Goal: Task Accomplishment & Management: Manage account settings

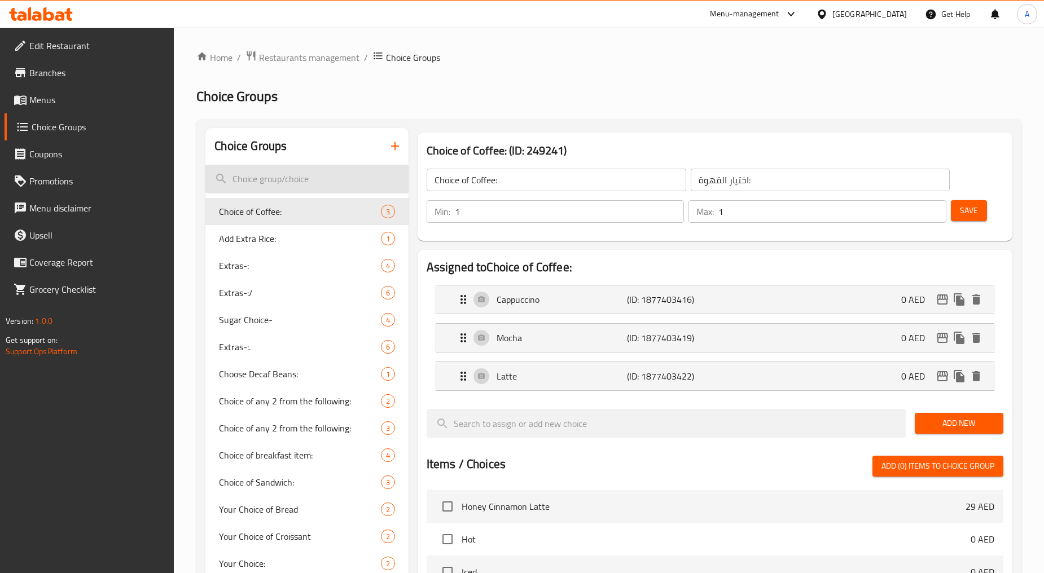
click at [267, 175] on input "search" at bounding box center [306, 179] width 203 height 29
paste input "Extras-:***"
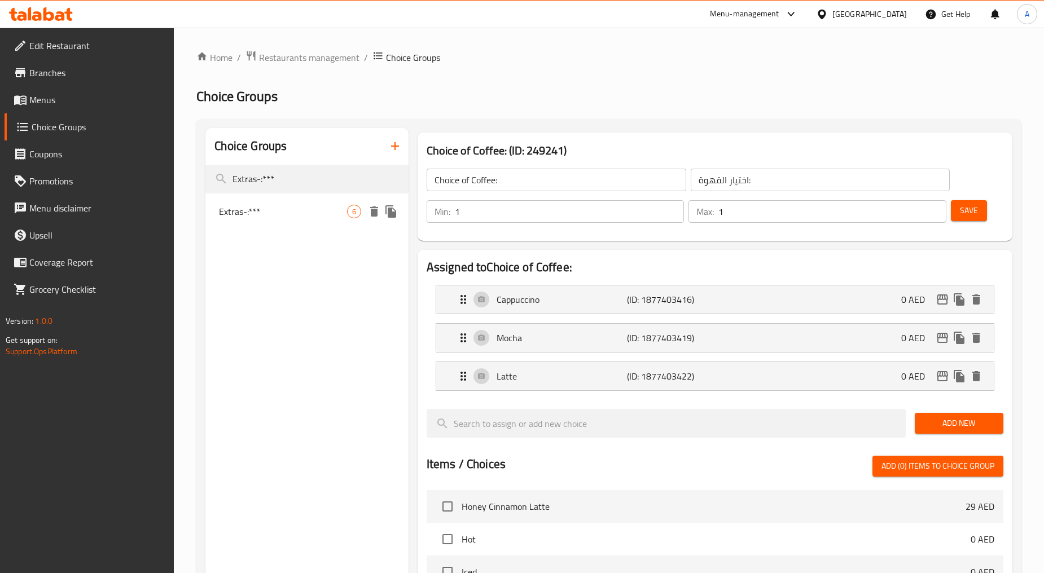
type input "Extras-:***"
click at [274, 213] on span "Extras-:***" at bounding box center [283, 212] width 128 height 14
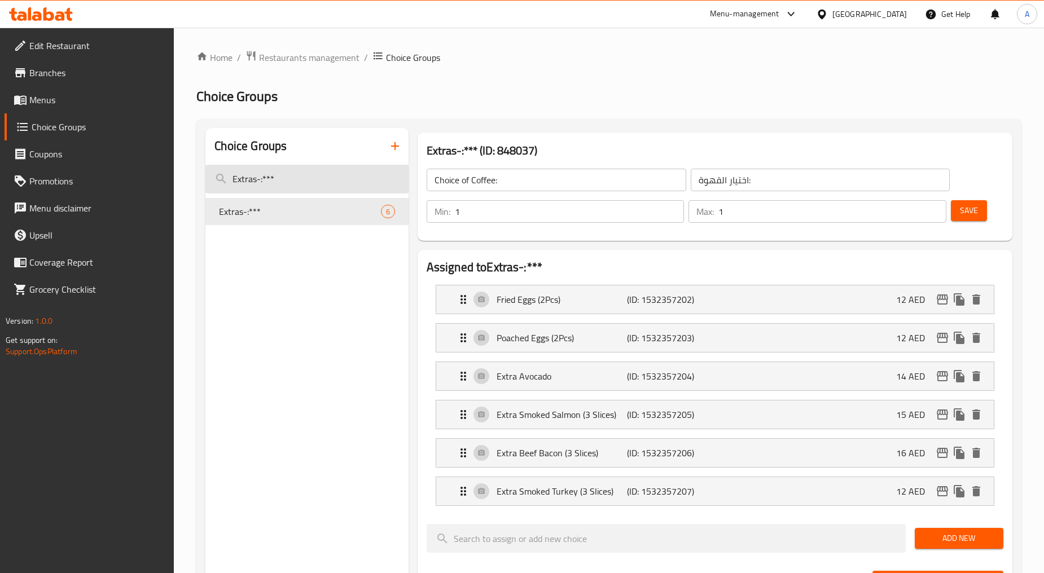
type input "Extras-:***"
type input "أضافات:"
type input "0"
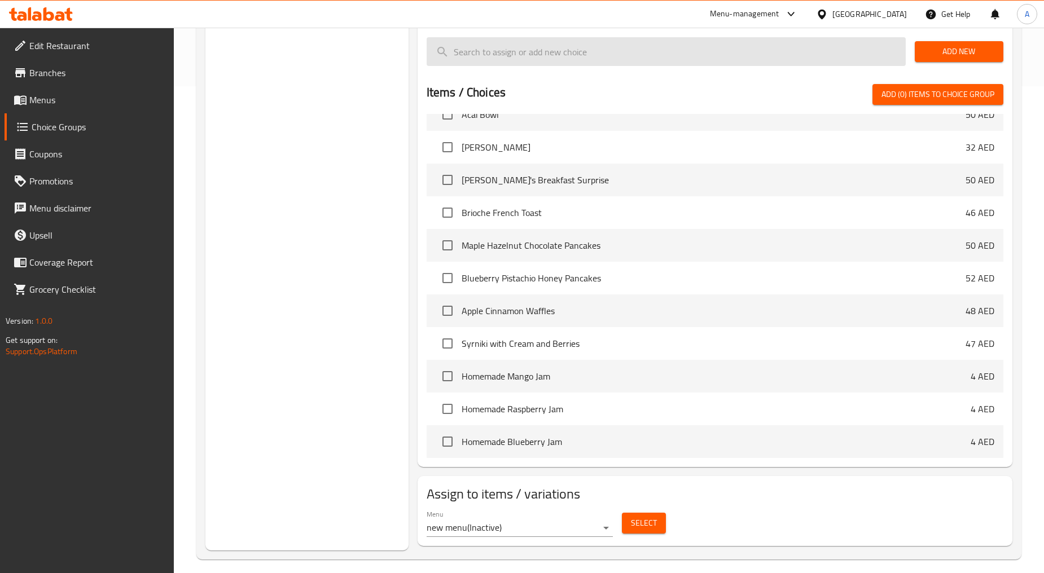
scroll to position [13, 0]
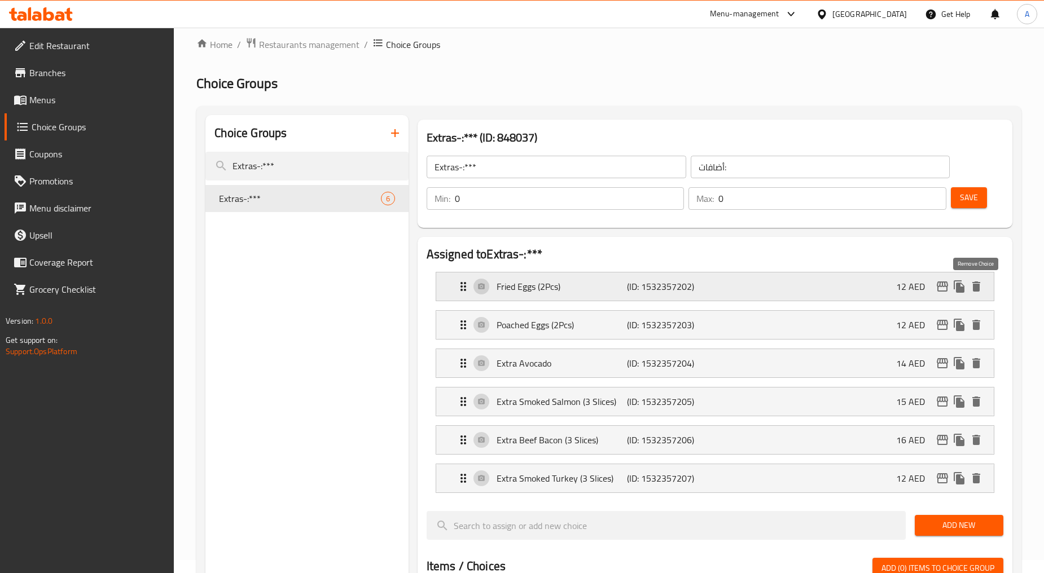
click at [980, 286] on icon "delete" at bounding box center [977, 287] width 14 height 14
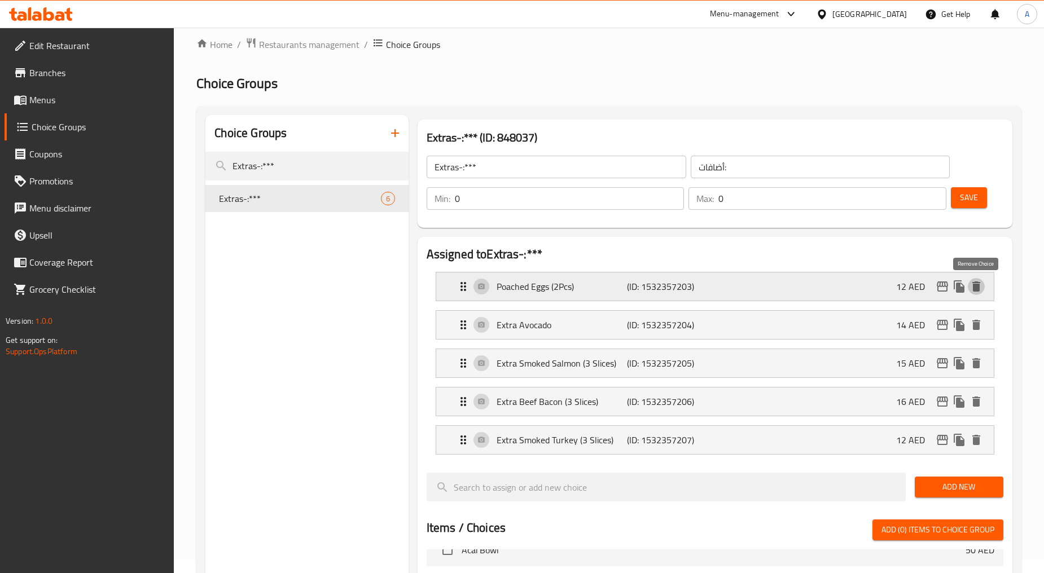
click at [970, 286] on icon "delete" at bounding box center [977, 287] width 14 height 14
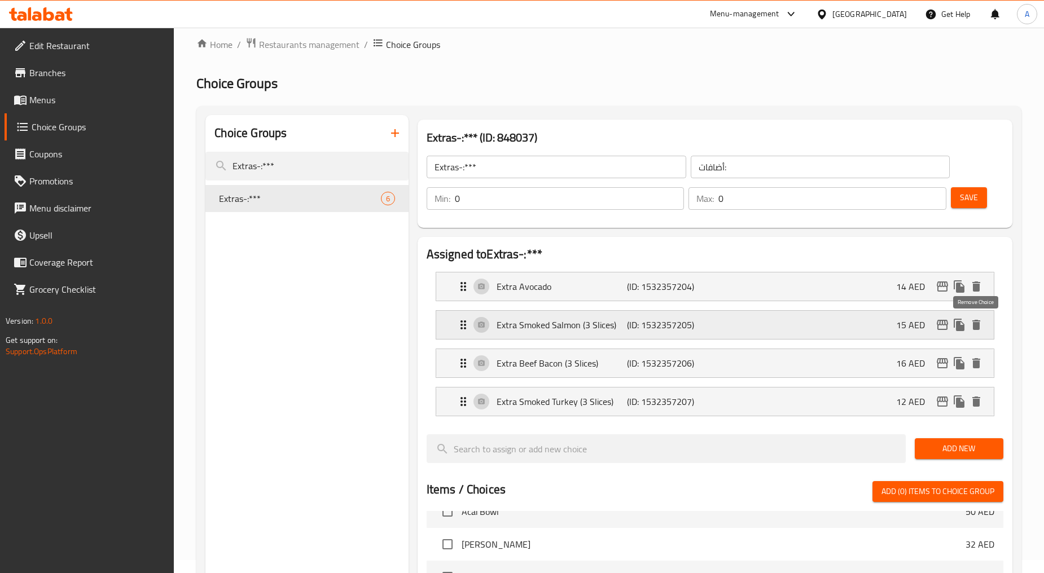
click at [974, 327] on icon "delete" at bounding box center [976, 325] width 8 height 10
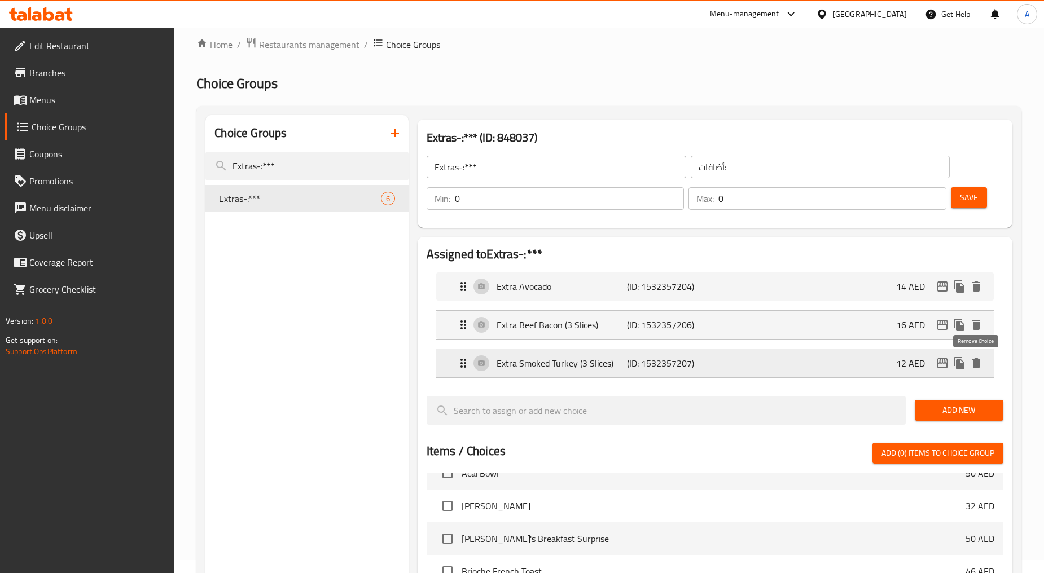
click at [974, 362] on icon "delete" at bounding box center [976, 363] width 8 height 10
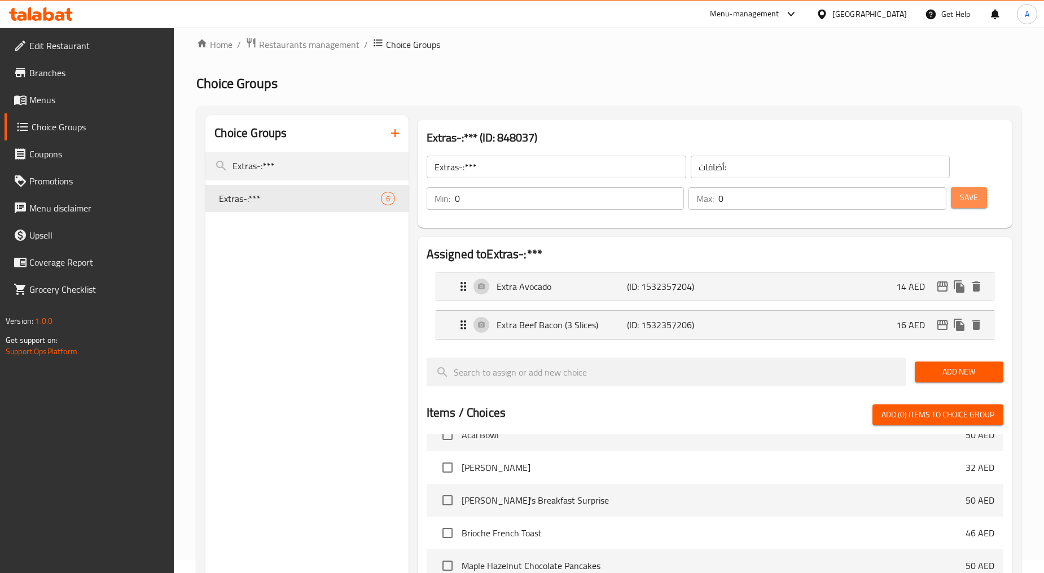
click at [975, 199] on span "Save" at bounding box center [969, 198] width 18 height 14
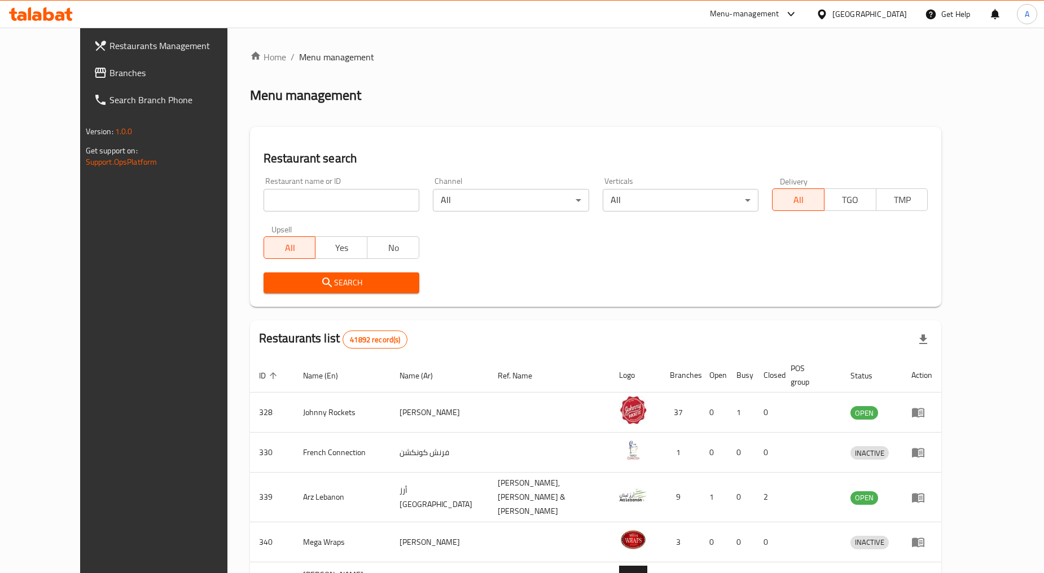
drag, startPoint x: 236, startPoint y: 216, endPoint x: 240, endPoint y: 205, distance: 11.1
click at [257, 216] on div "Restaurant name or ID Restaurant name or ID" at bounding box center [341, 194] width 169 height 48
click at [264, 204] on input "search" at bounding box center [342, 200] width 156 height 23
paste input "16037"
type input "16037"
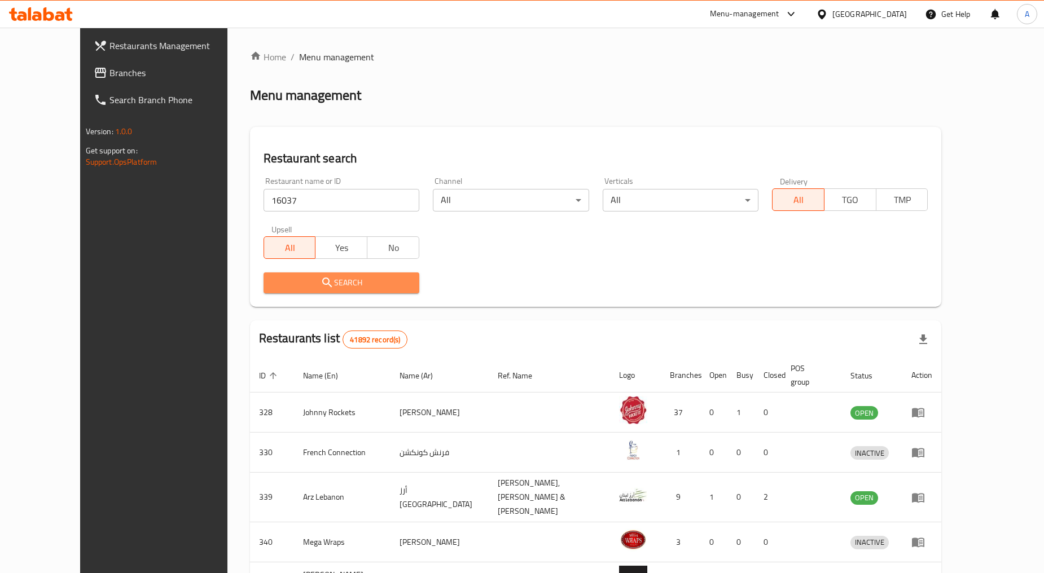
click at [300, 292] on button "Search" at bounding box center [342, 283] width 156 height 21
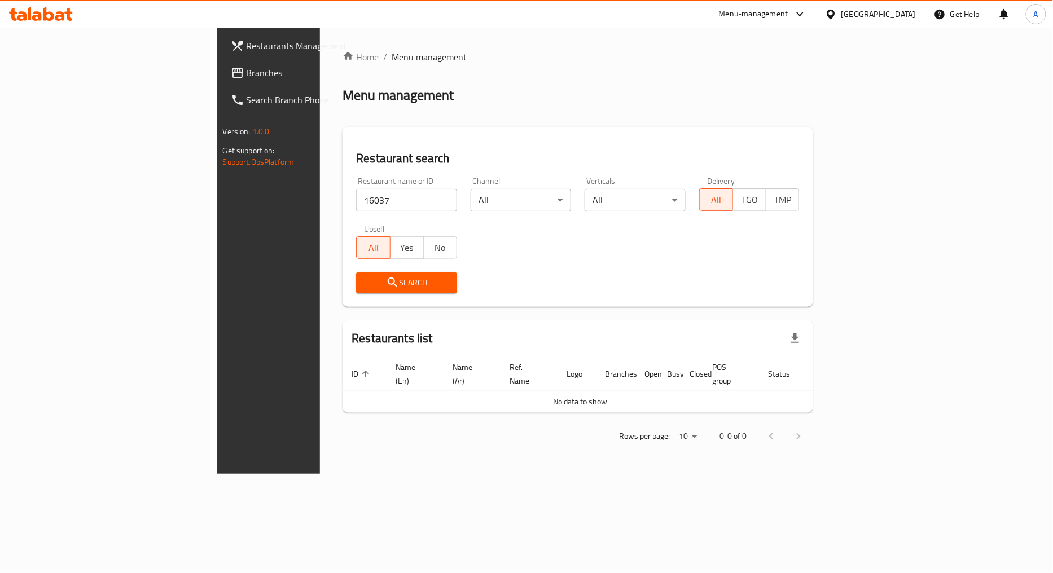
click at [847, 12] on div "[GEOGRAPHIC_DATA]" at bounding box center [878, 14] width 74 height 12
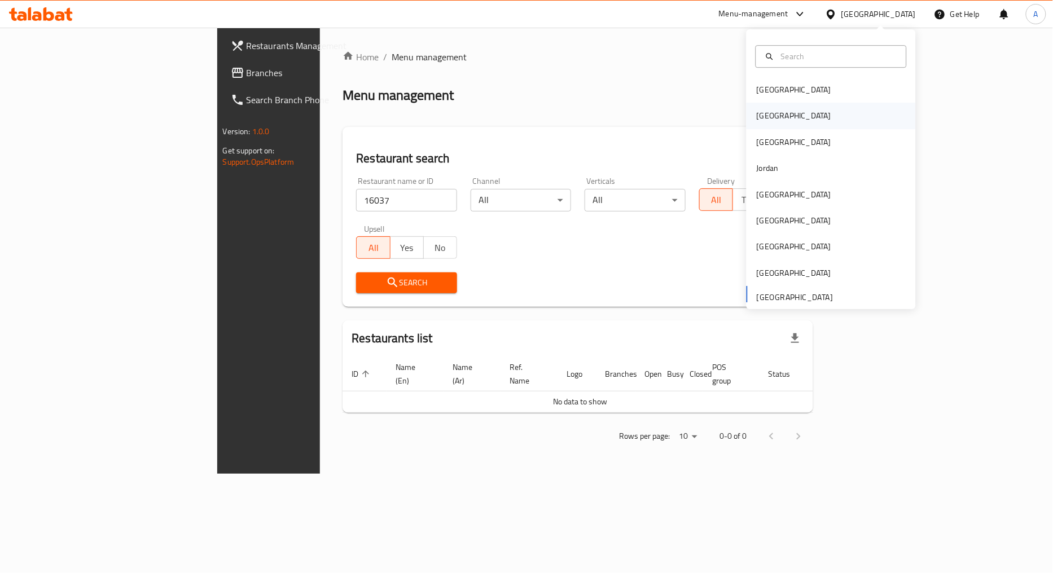
click at [788, 115] on div "Egypt" at bounding box center [831, 116] width 169 height 26
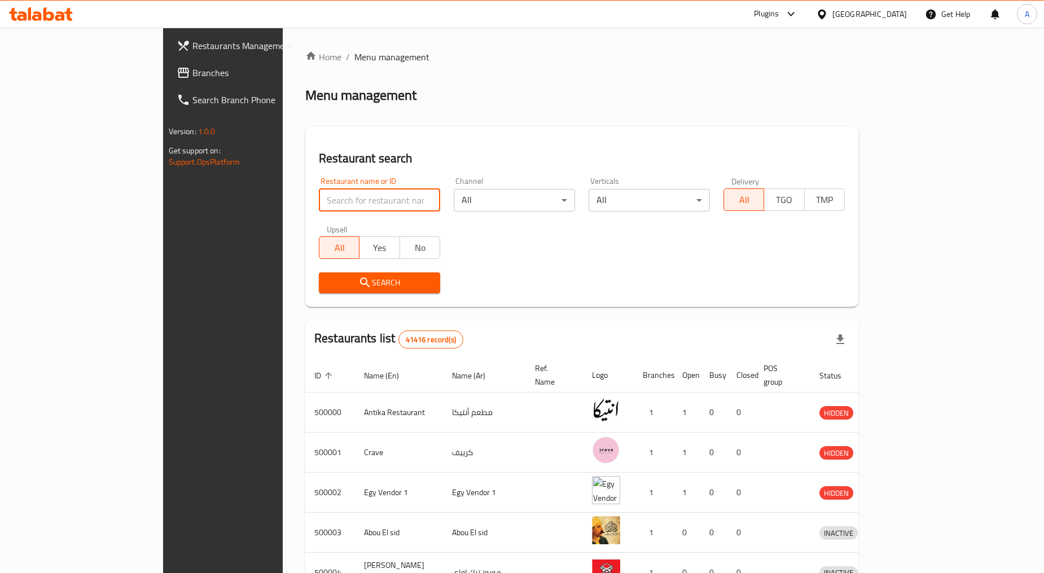
click at [319, 190] on input "search" at bounding box center [379, 200] width 121 height 23
paste input "16037"
type input "16037"
click button "Search" at bounding box center [379, 283] width 121 height 21
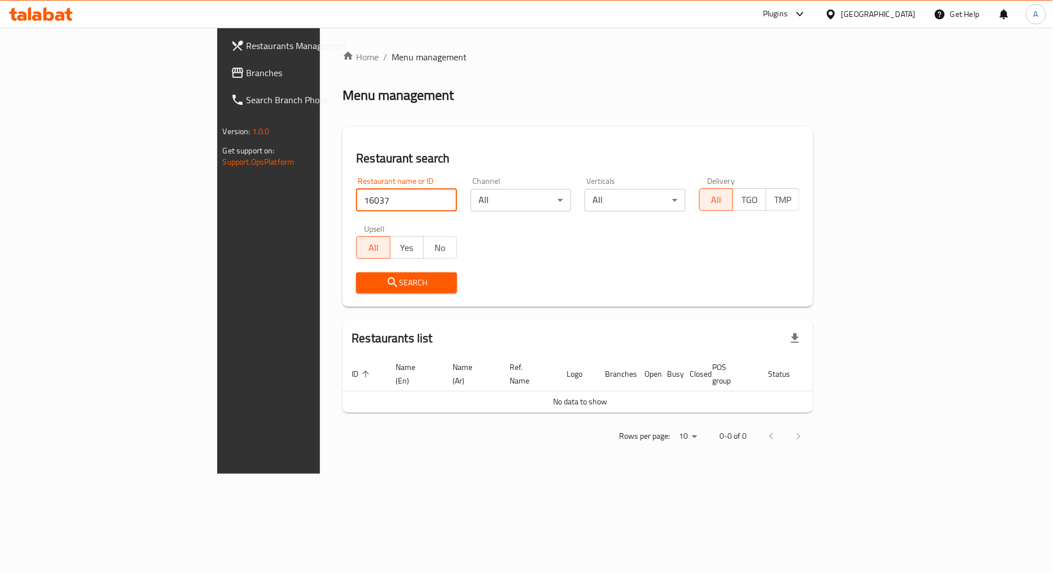
click at [905, 16] on div "Egypt" at bounding box center [878, 14] width 74 height 12
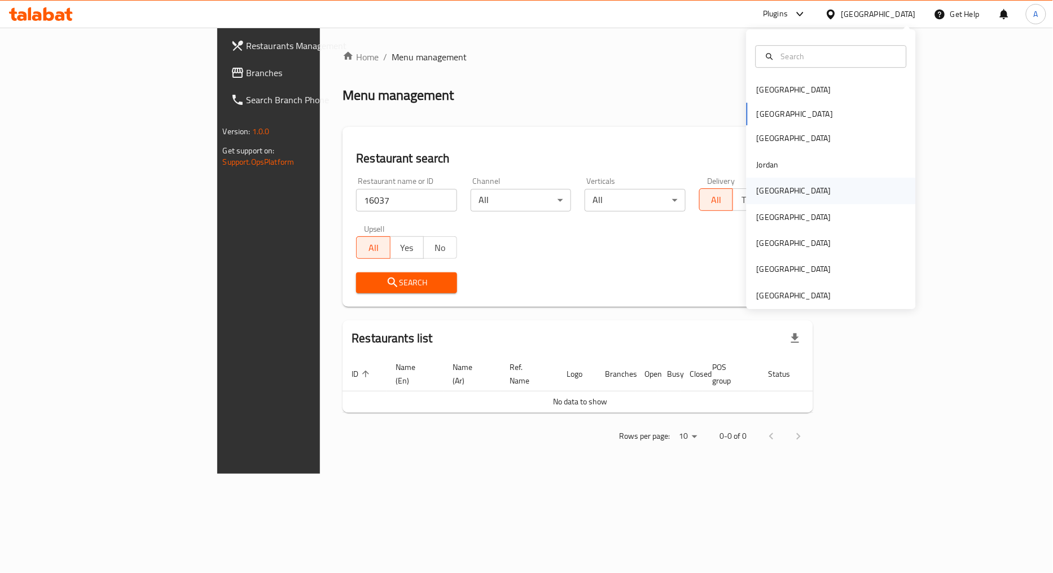
click at [781, 187] on div "Kuwait" at bounding box center [831, 191] width 169 height 26
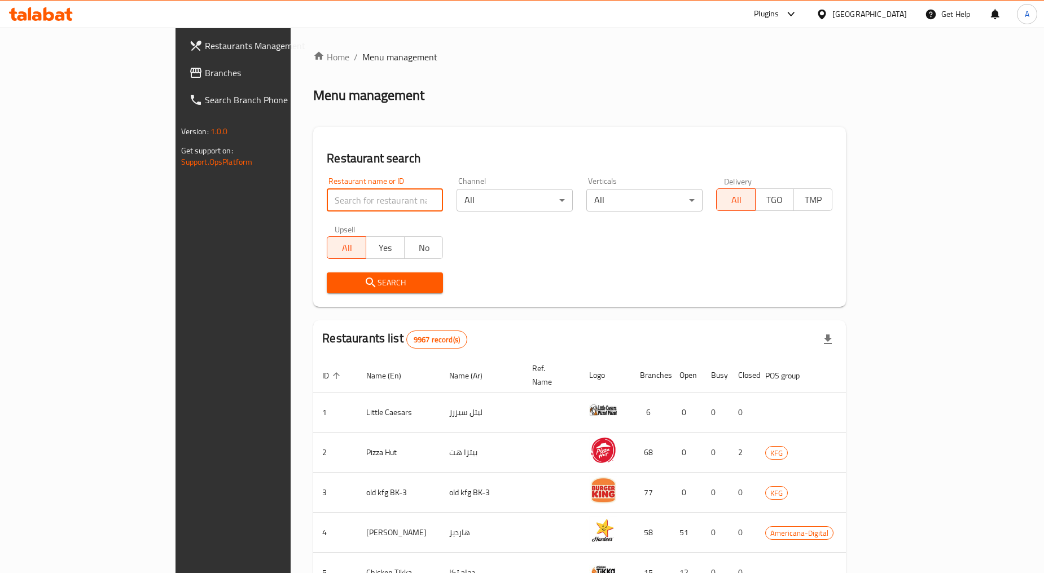
click at [327, 201] on input "search" at bounding box center [385, 200] width 116 height 23
paste input "16037"
type input "16037"
click at [336, 276] on span "Search" at bounding box center [385, 283] width 98 height 14
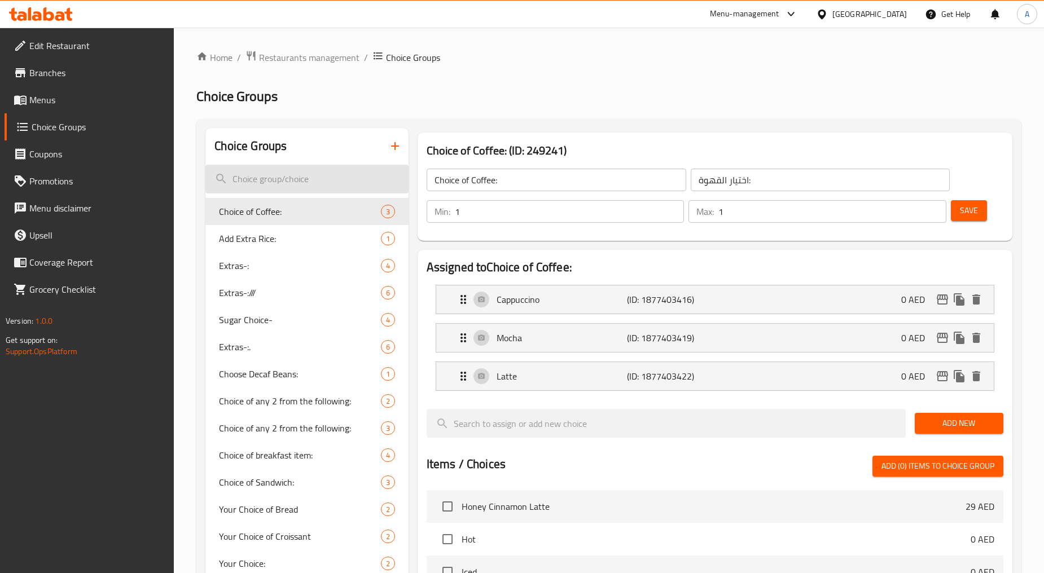
click at [264, 176] on input "search" at bounding box center [306, 179] width 203 height 29
paste input "Extras-:///"
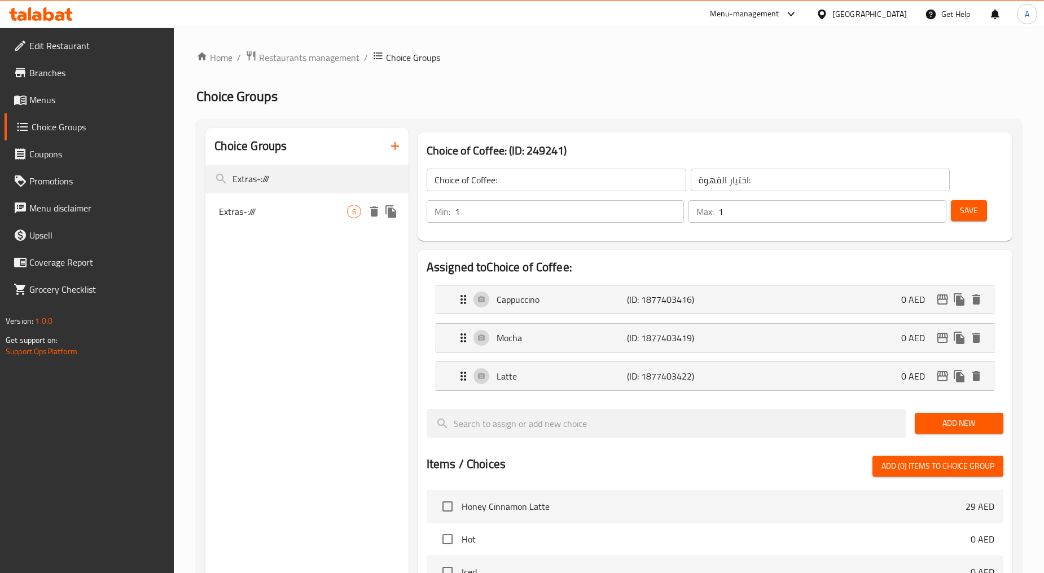
type input "Extras-:///"
click at [281, 216] on span "Extras-:///" at bounding box center [283, 212] width 128 height 14
type input "Extras-:///"
type input "إضافات"
type input "0"
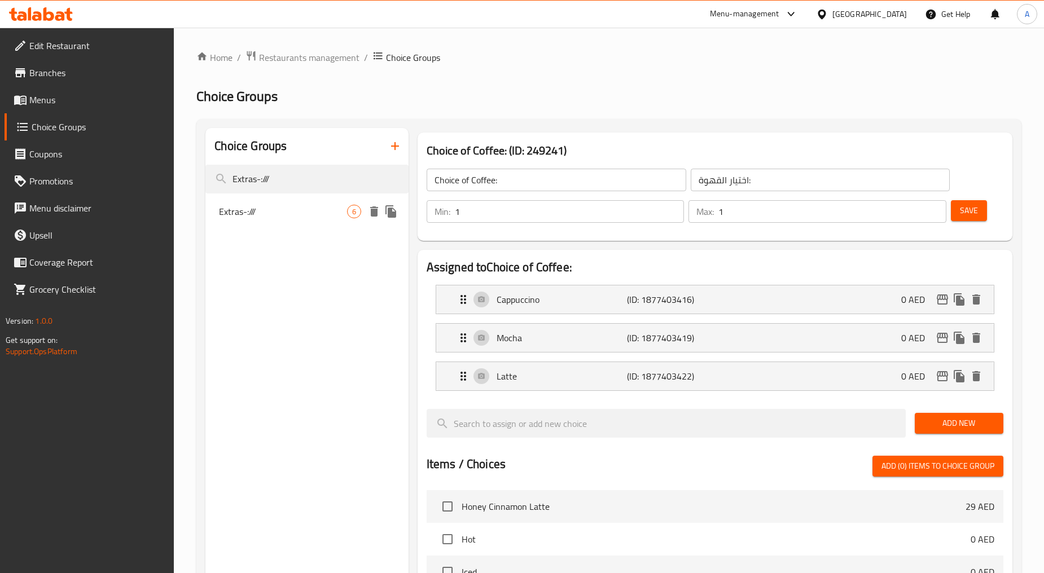
type input "0"
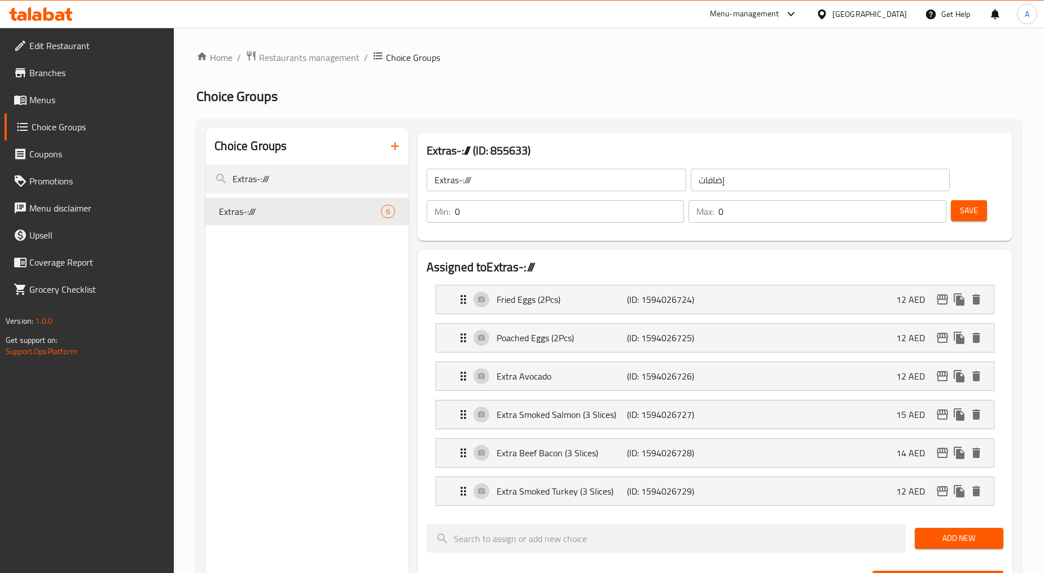
click at [848, 138] on div "Extras-:/// (ID: 855633) Extras-:/// ​ إضافات ​ Min: 0 ​ Max: 0 ​ Save" at bounding box center [715, 187] width 595 height 108
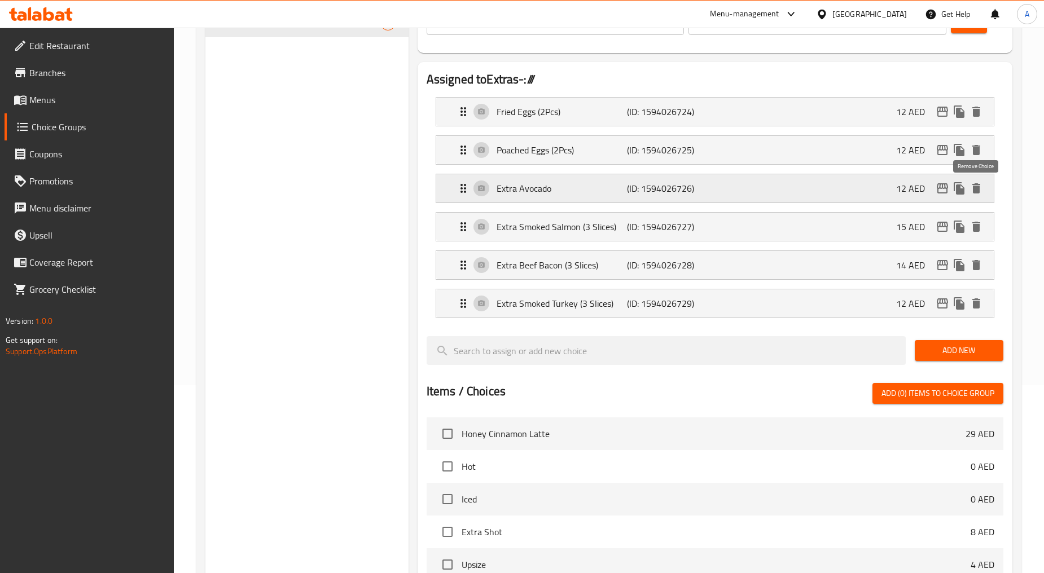
click at [977, 189] on icon "delete" at bounding box center [976, 188] width 8 height 10
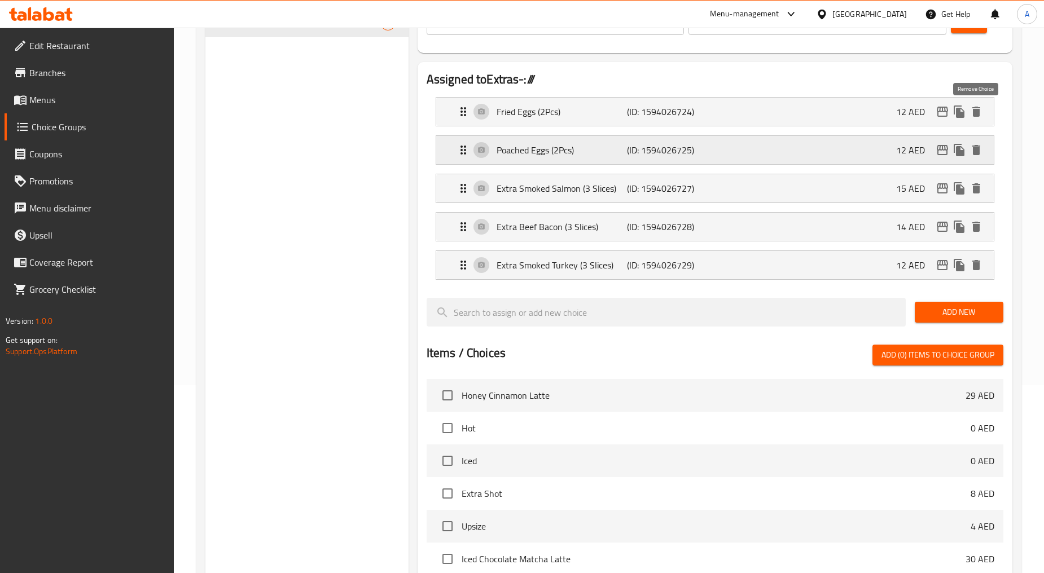
click at [977, 113] on icon "delete" at bounding box center [976, 112] width 8 height 10
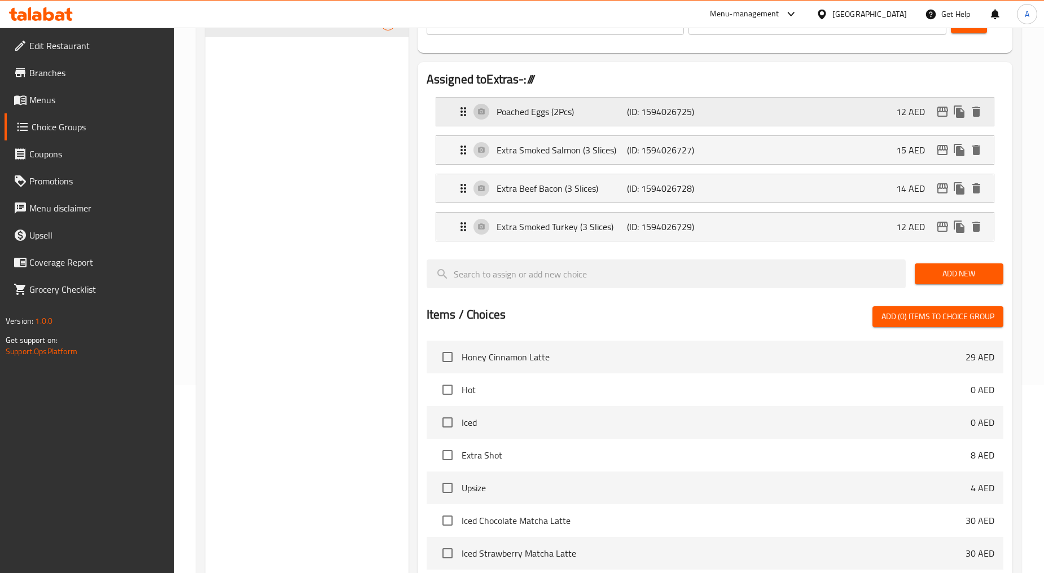
click at [978, 114] on icon "delete" at bounding box center [976, 112] width 8 height 10
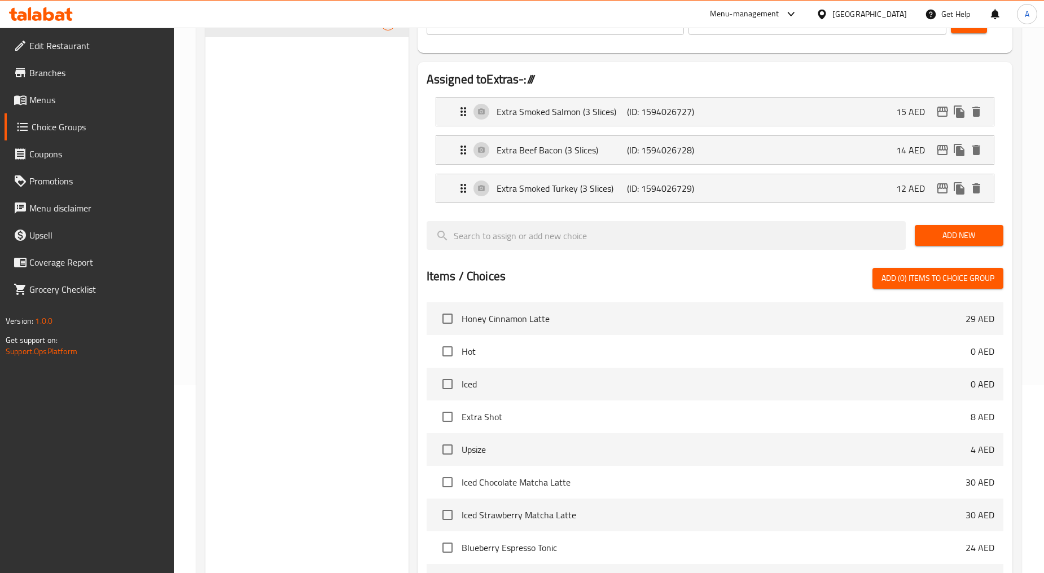
scroll to position [0, 0]
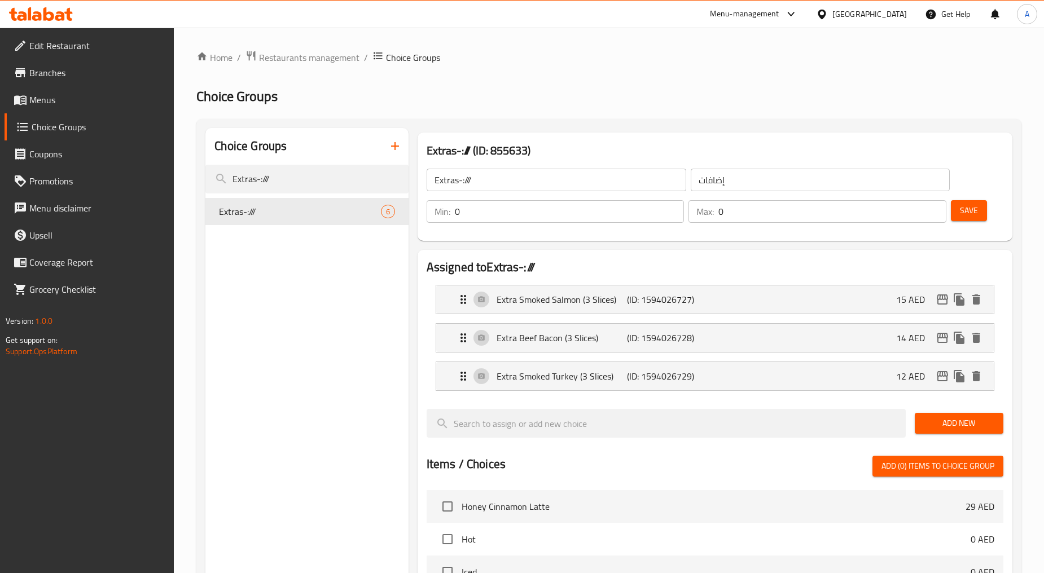
click at [974, 204] on span "Save" at bounding box center [969, 211] width 18 height 14
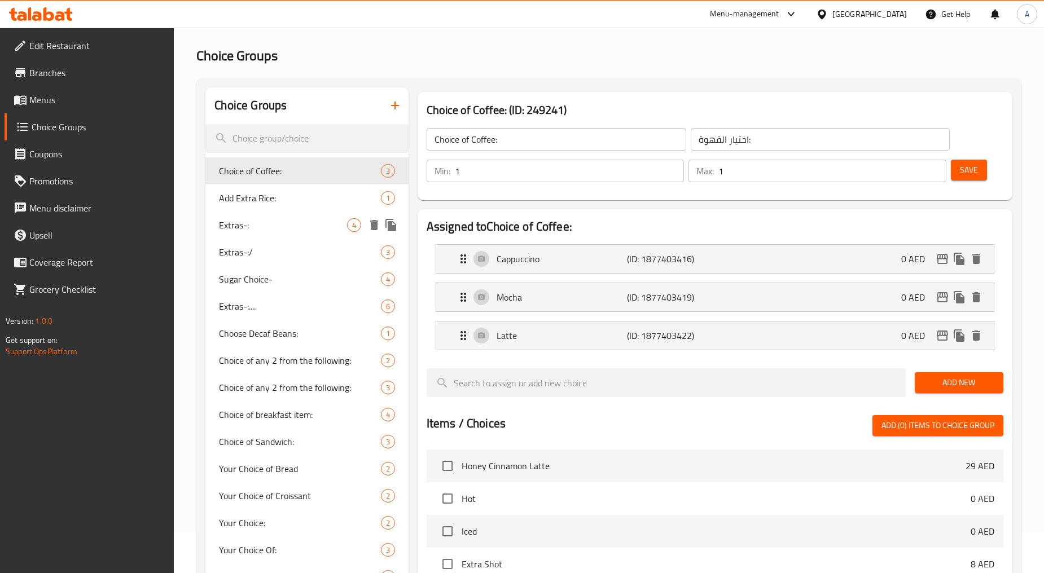
scroll to position [63, 0]
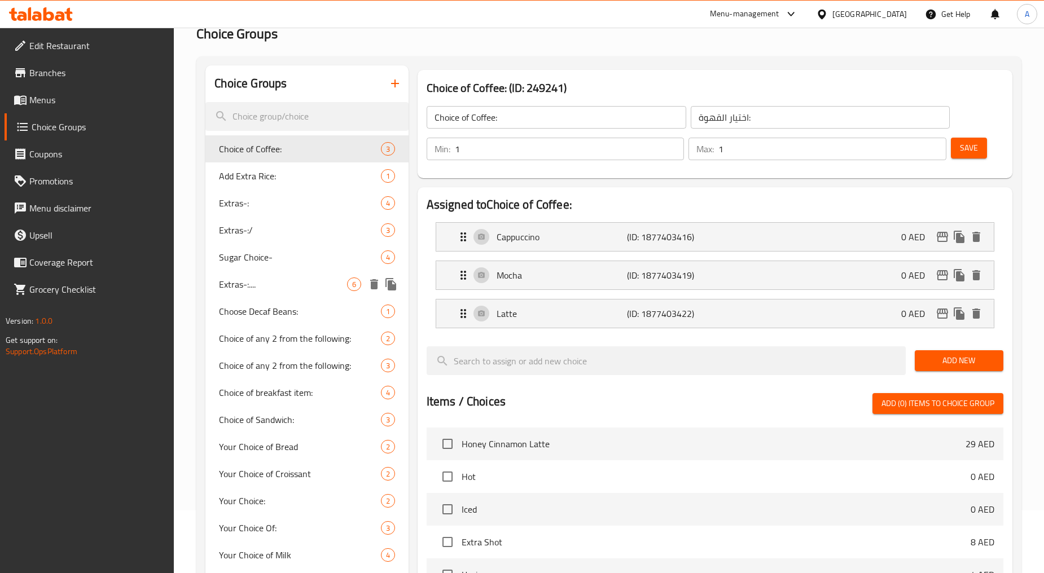
click at [284, 284] on span "Extras-:...." at bounding box center [283, 285] width 128 height 14
type input "Extras-:...."
type input "إضافات"
type input "0"
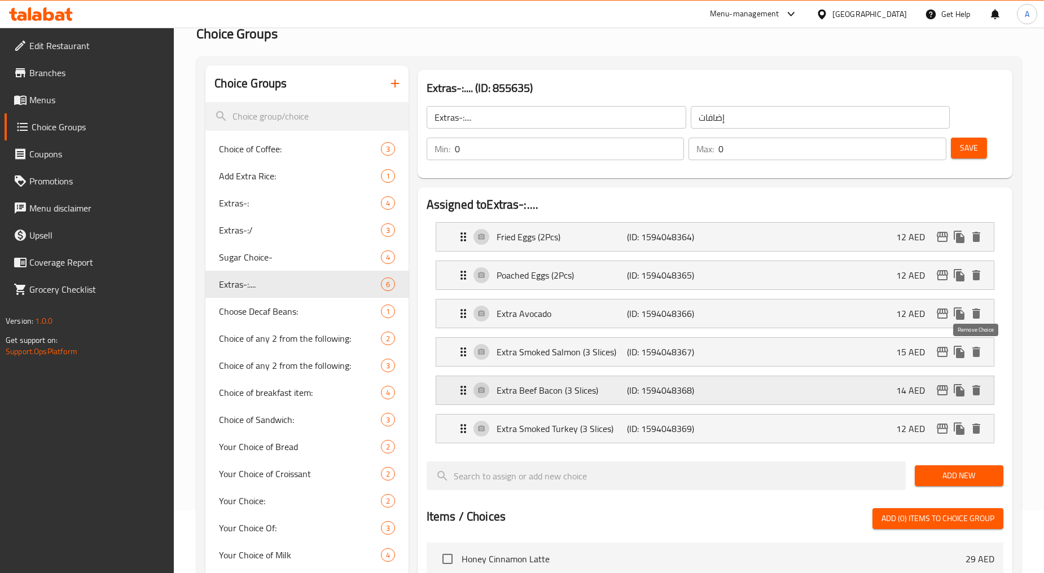
click at [977, 356] on icon "delete" at bounding box center [976, 352] width 8 height 10
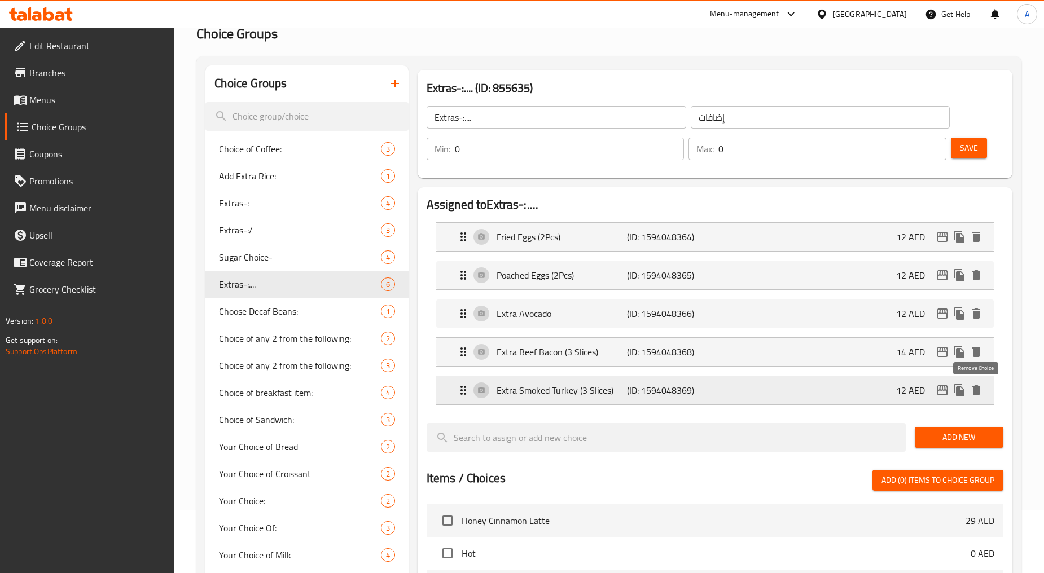
click at [976, 391] on icon "delete" at bounding box center [976, 390] width 8 height 10
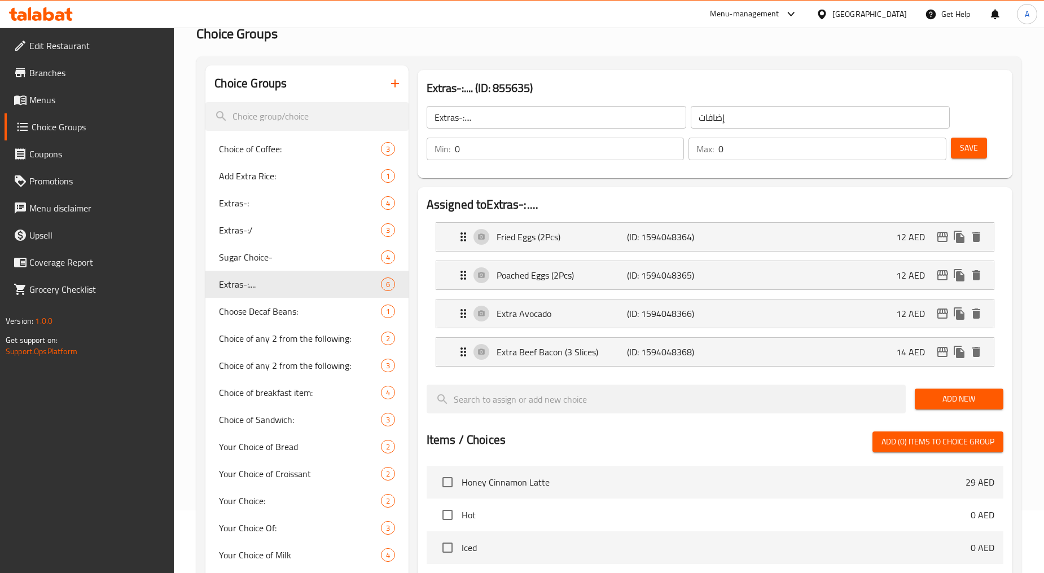
click at [967, 147] on span "Save" at bounding box center [969, 148] width 18 height 14
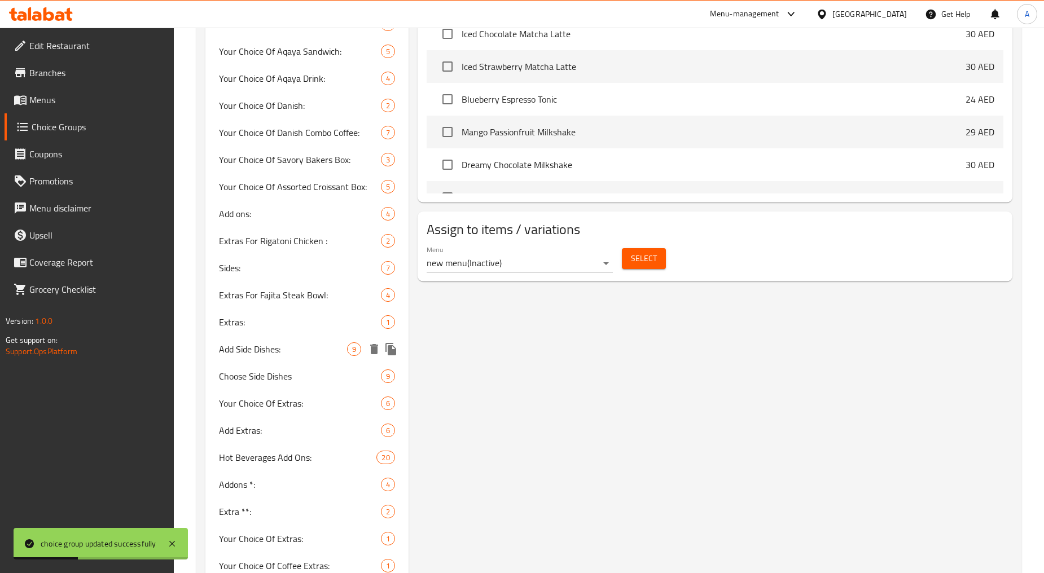
scroll to position [690, 0]
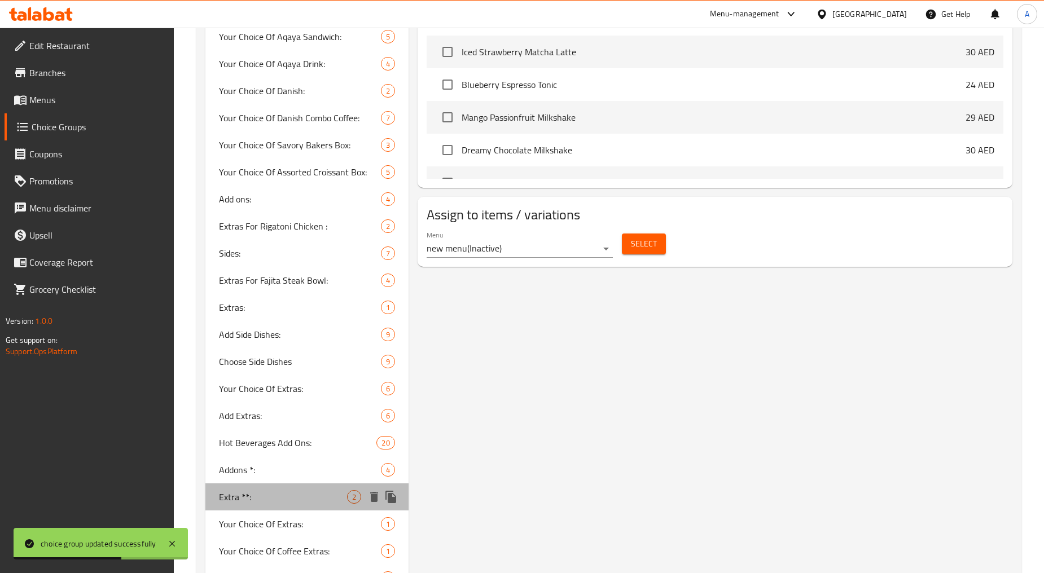
click at [253, 497] on span "Extra **:" at bounding box center [283, 497] width 128 height 14
type input "Extra **:"
type input "الاضافات :"
type input "2"
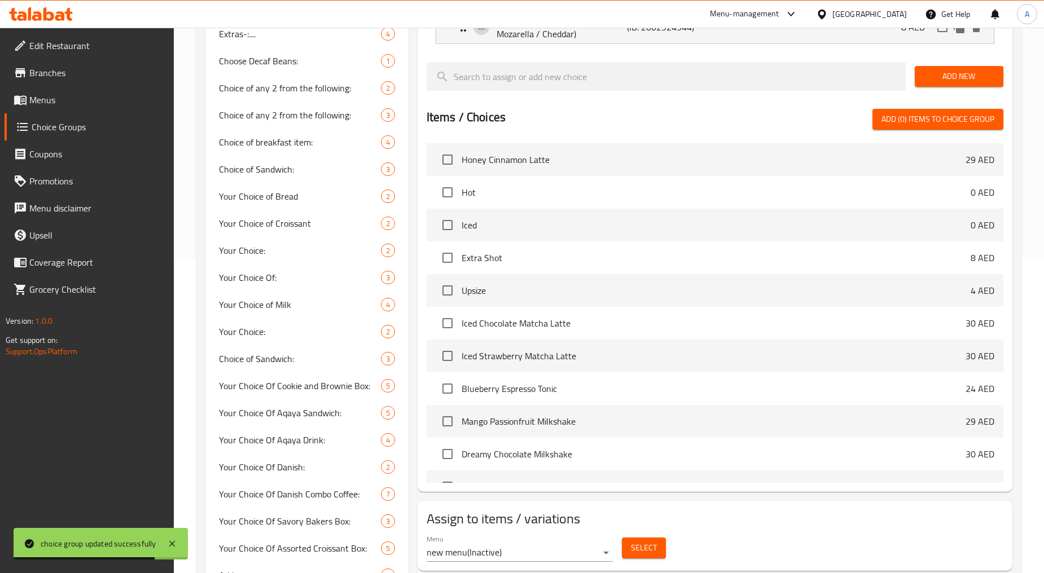
scroll to position [0, 0]
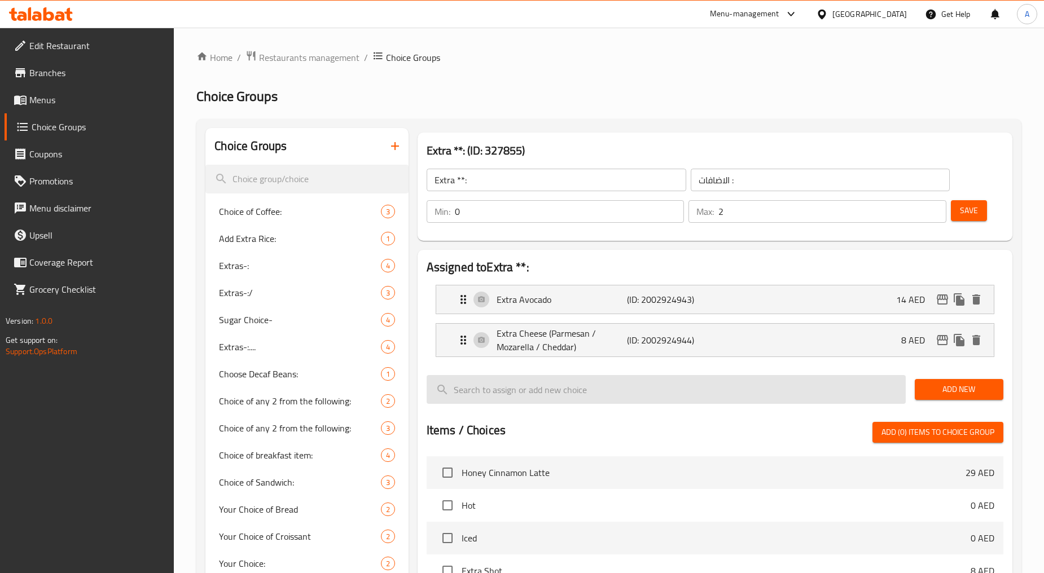
click at [971, 343] on icon "delete" at bounding box center [977, 341] width 14 height 14
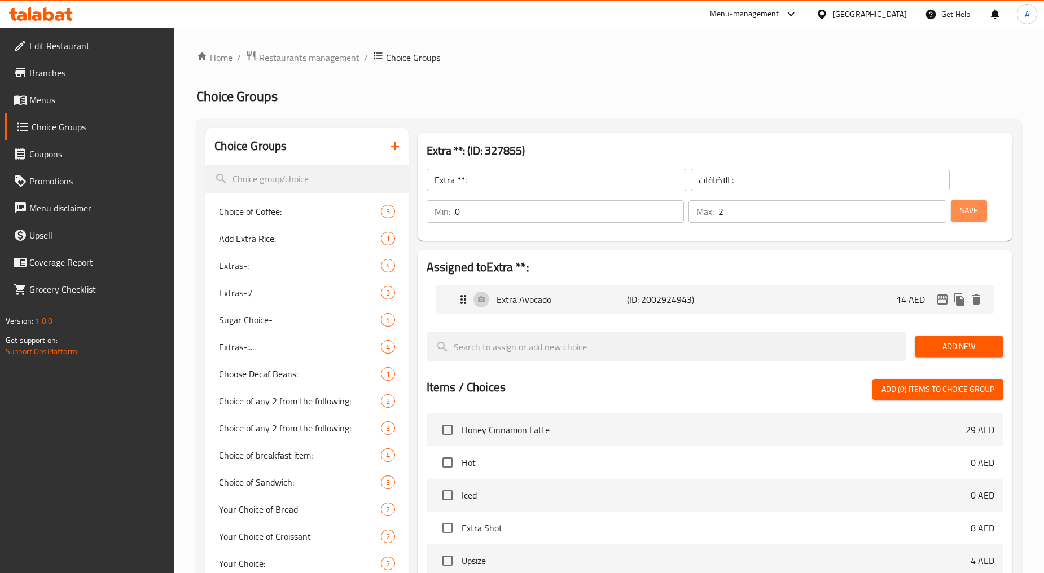
click at [970, 205] on span "Save" at bounding box center [969, 211] width 18 height 14
